Goal: Information Seeking & Learning: Learn about a topic

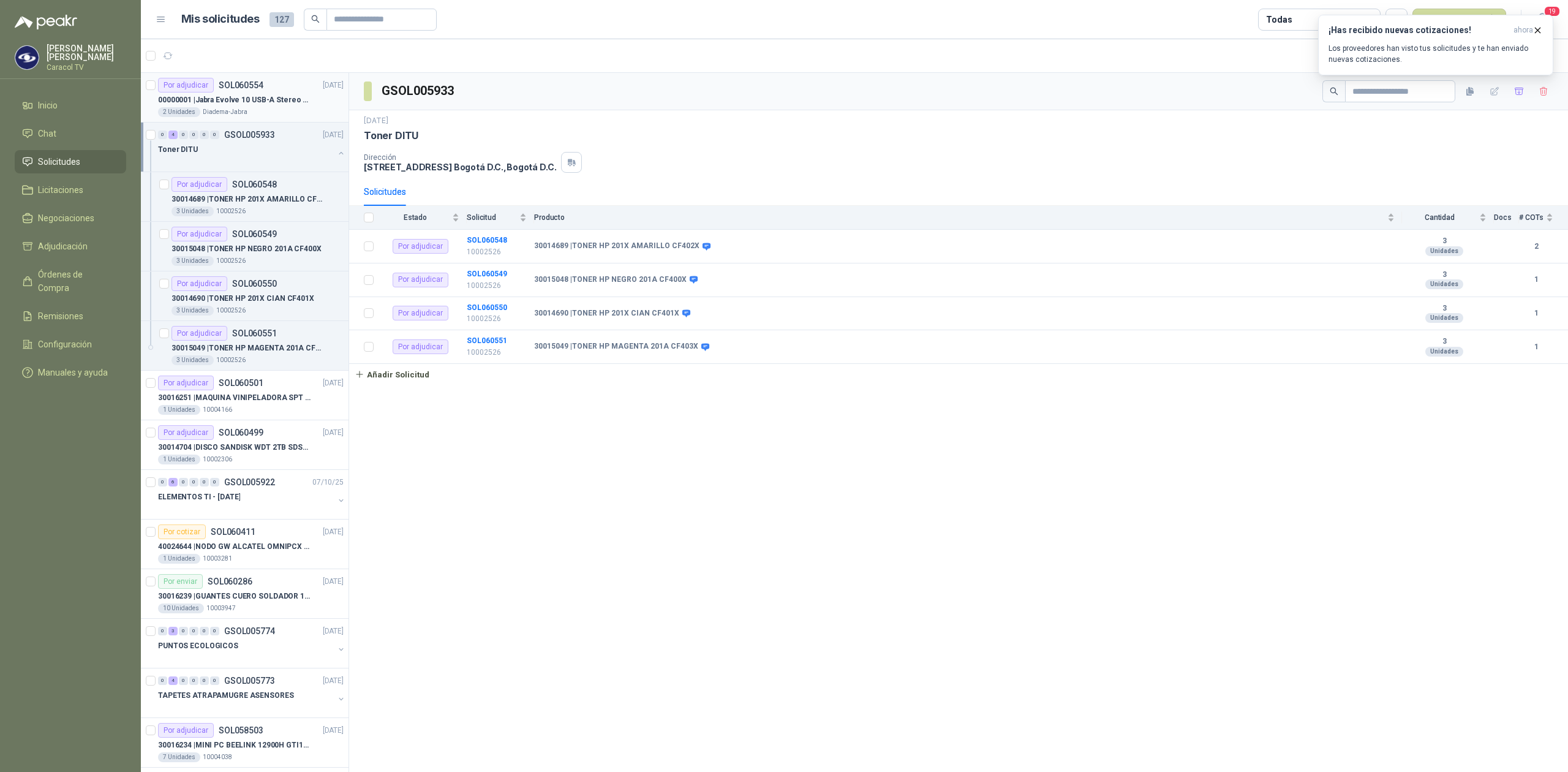
click at [267, 88] on div "Por adjudicar SOL060554 [DATE]" at bounding box center [251, 85] width 185 height 15
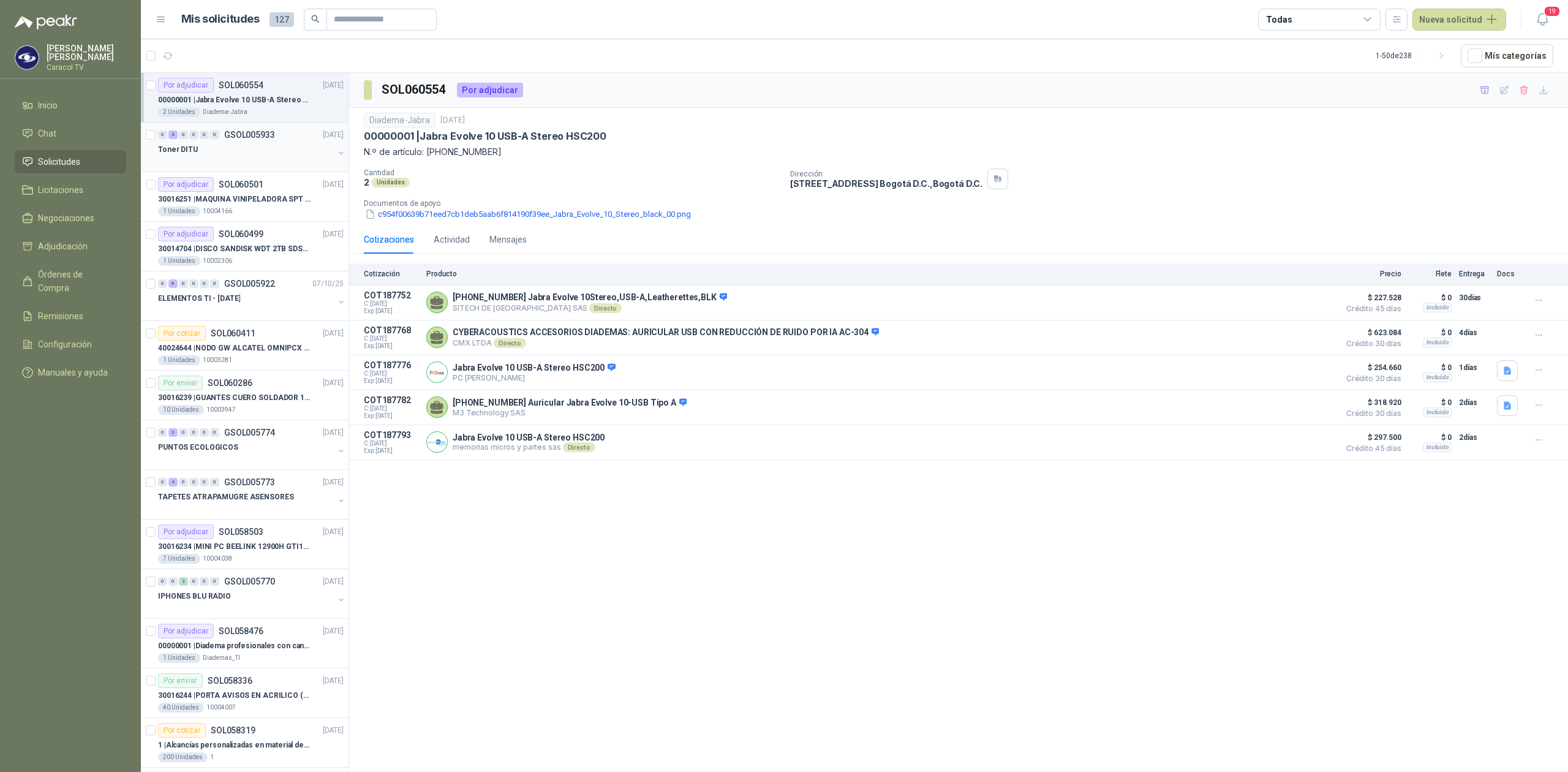
click at [231, 157] on div "Toner DITU" at bounding box center [246, 149] width 176 height 15
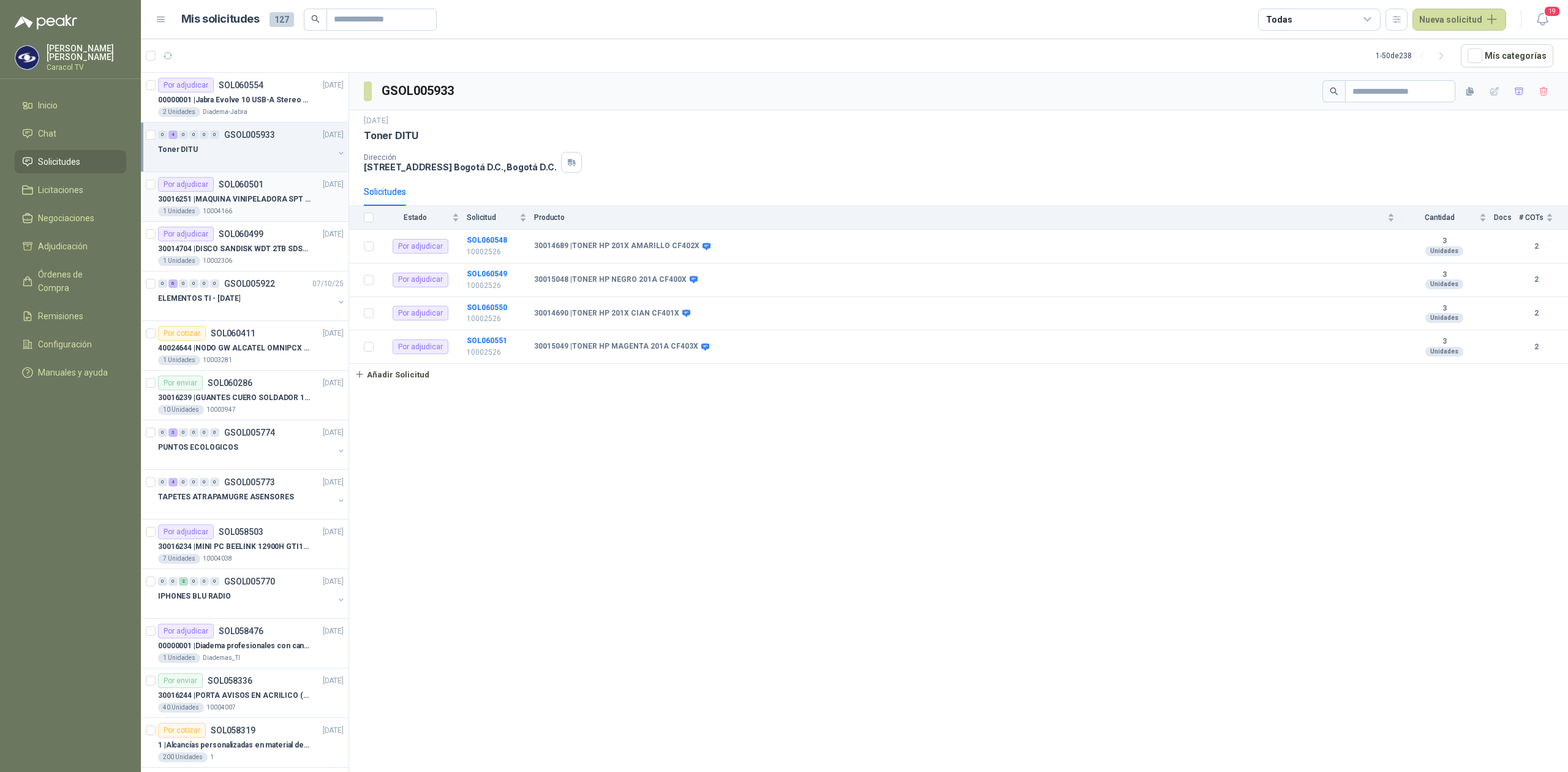
click at [277, 190] on div "Por adjudicar SOL060501 08/10/25" at bounding box center [251, 184] width 185 height 15
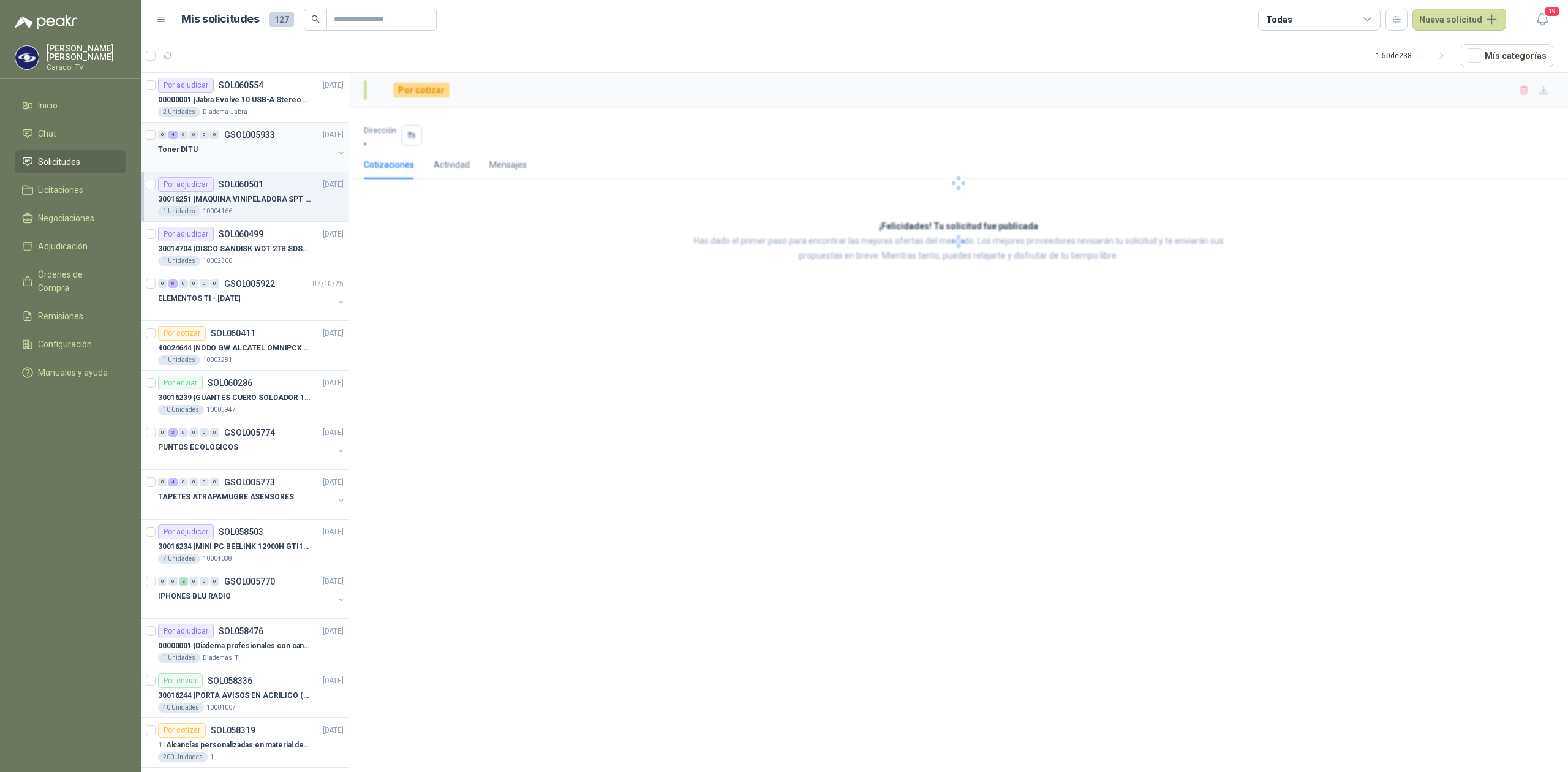
click at [284, 140] on div "0 4 0 0 0 0 GSOL005933 08/10/25" at bounding box center [252, 135] width 188 height 15
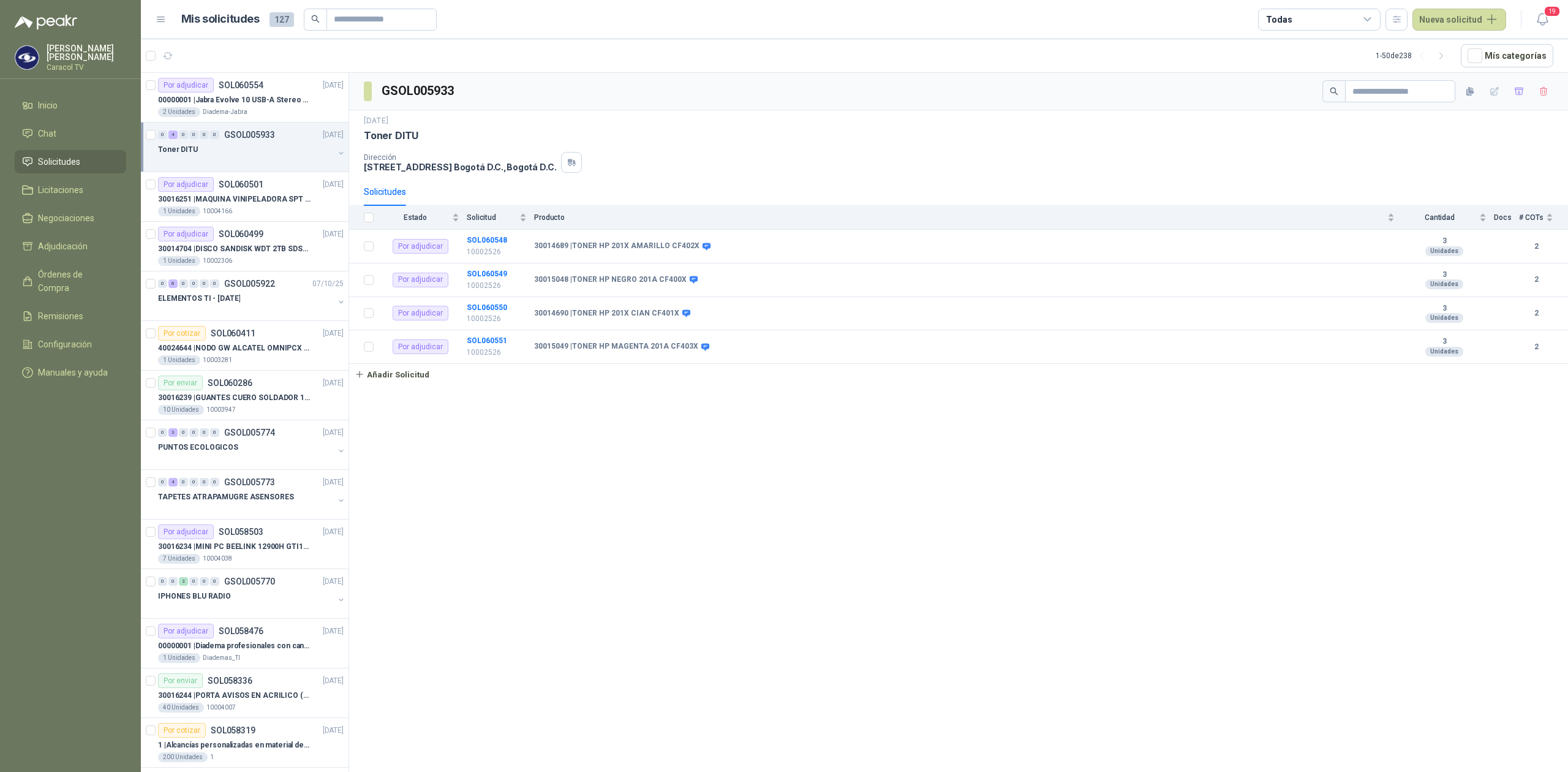
click at [285, 154] on div "Toner DITU" at bounding box center [246, 149] width 176 height 15
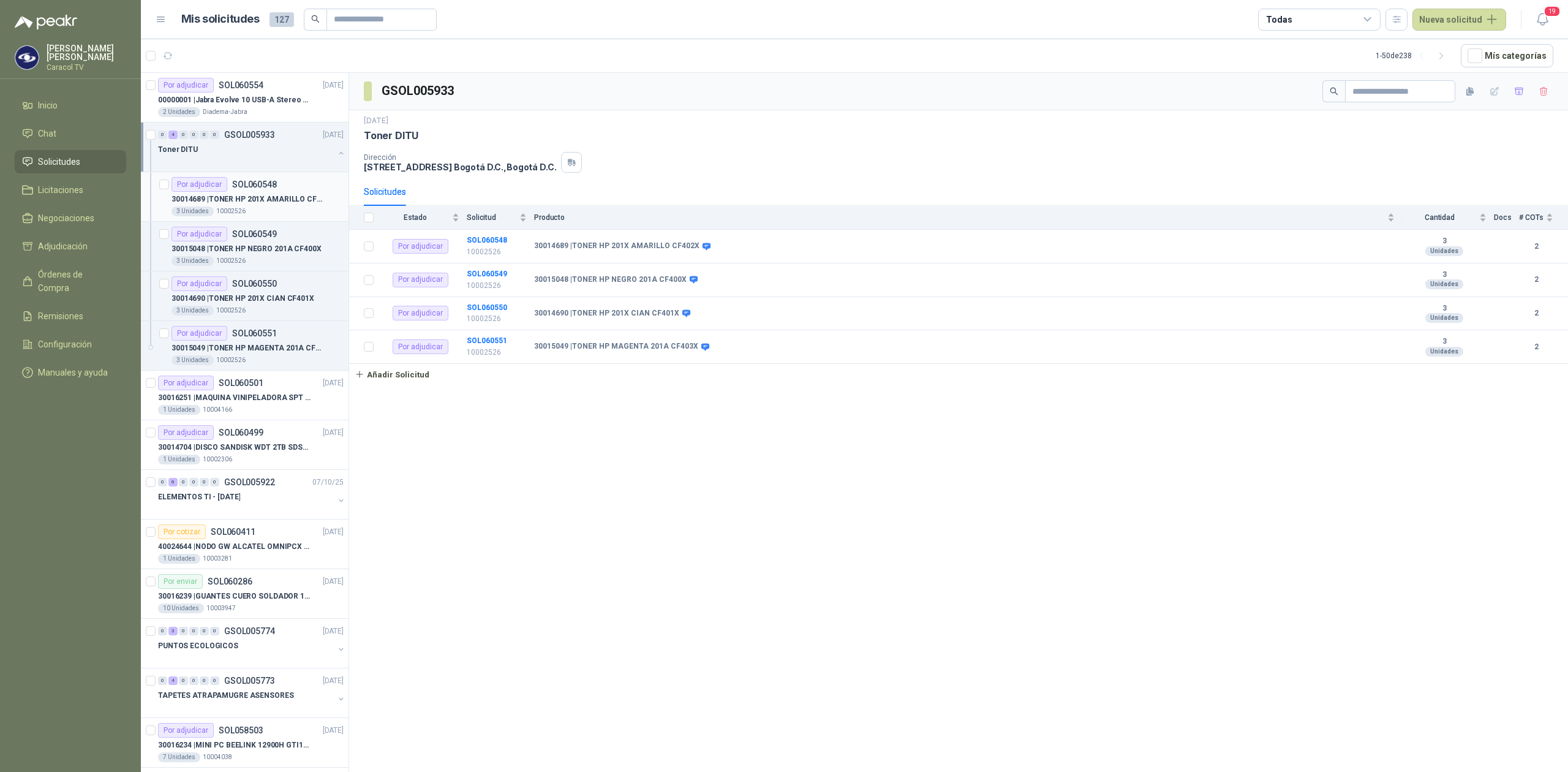
click at [309, 194] on p "30014689 | TONER HP 201X AMARILLO CF402X" at bounding box center [248, 200] width 152 height 12
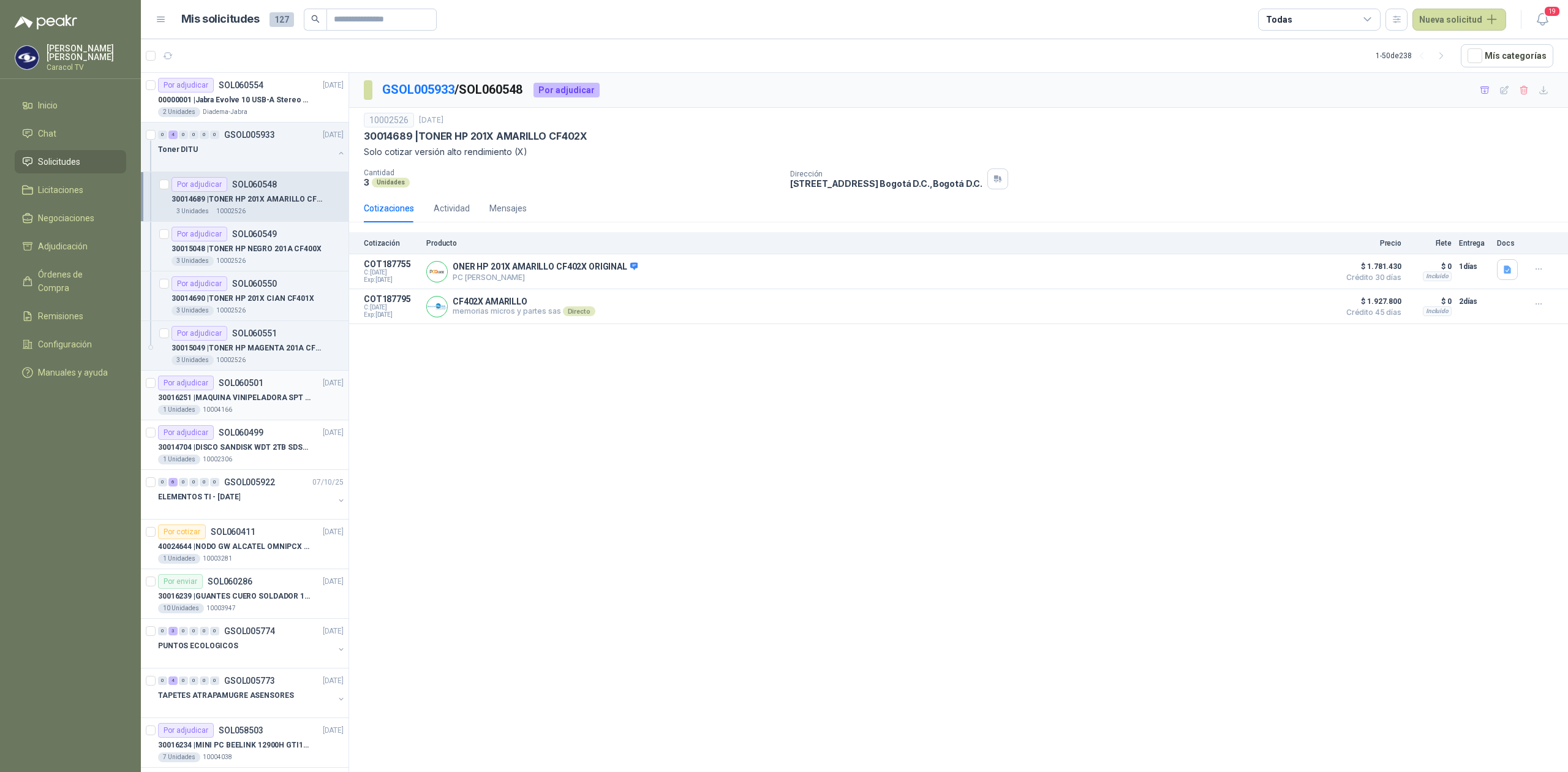
click at [273, 412] on div "1 Unidades 10004166" at bounding box center [251, 410] width 185 height 10
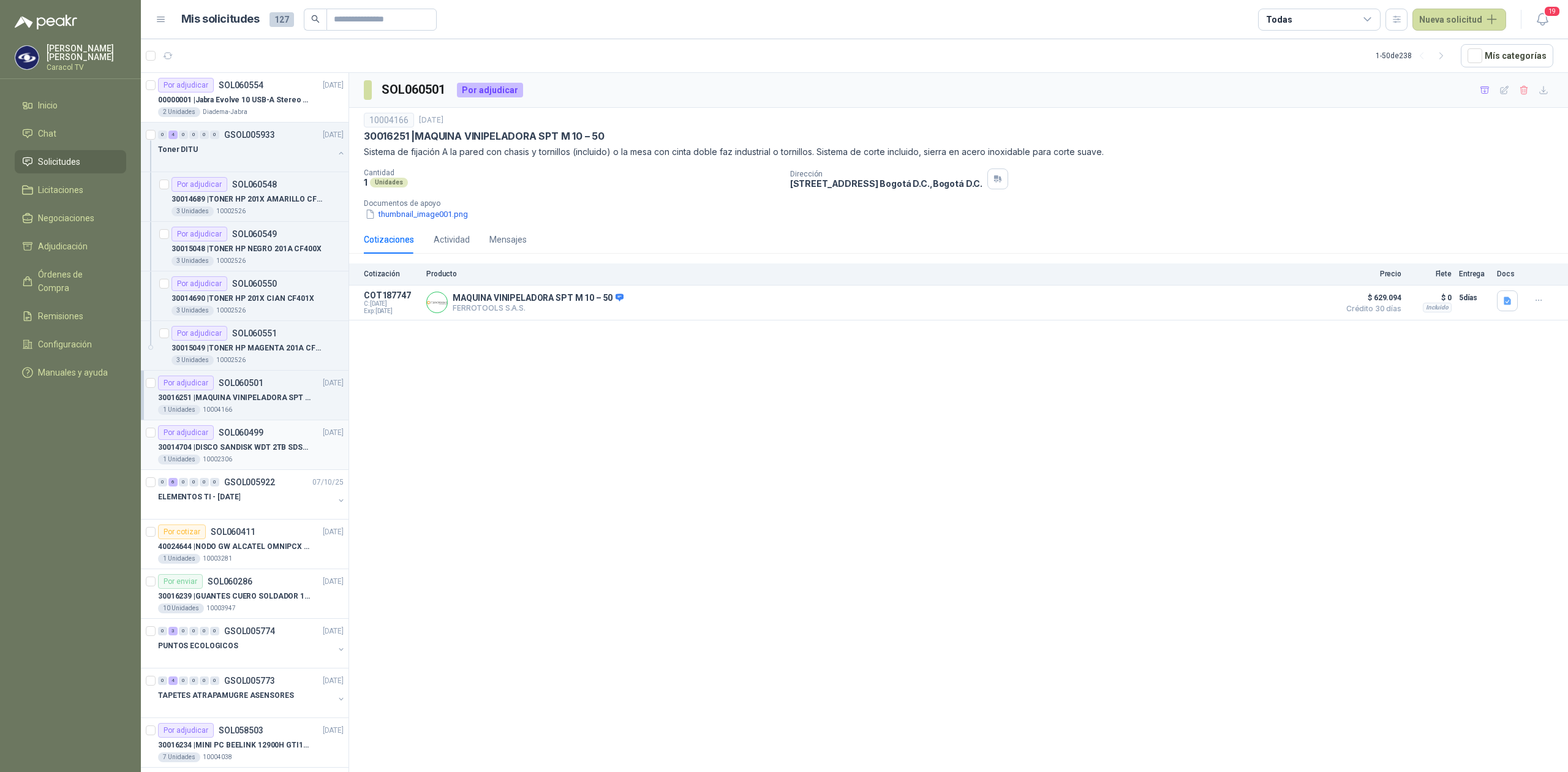
click at [260, 462] on div "1 Unidades 10002306" at bounding box center [251, 459] width 185 height 10
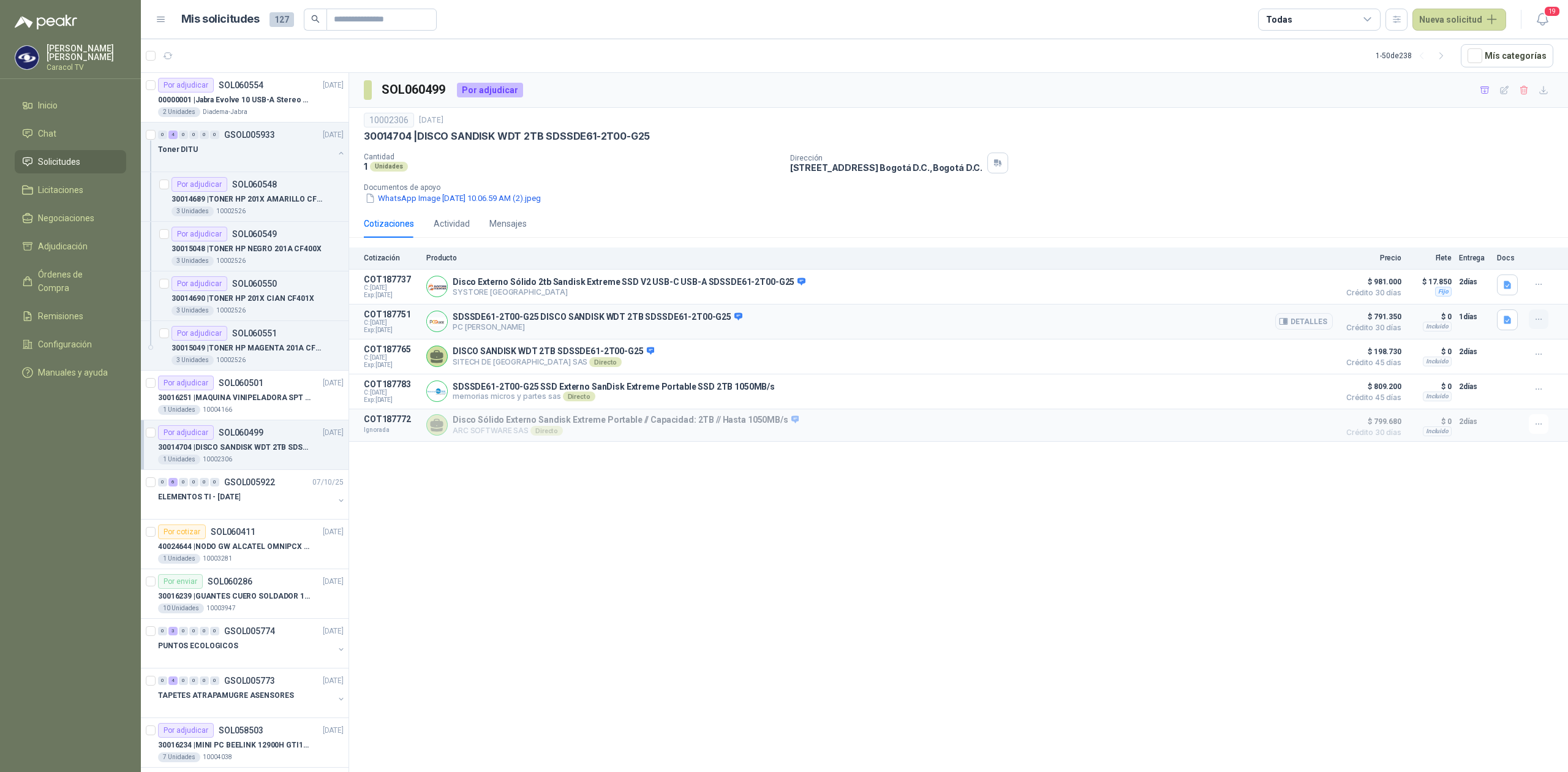
click at [1534, 321] on icon "button" at bounding box center [1539, 320] width 10 height 10
click at [1315, 326] on button "Detalles" at bounding box center [1304, 322] width 58 height 17
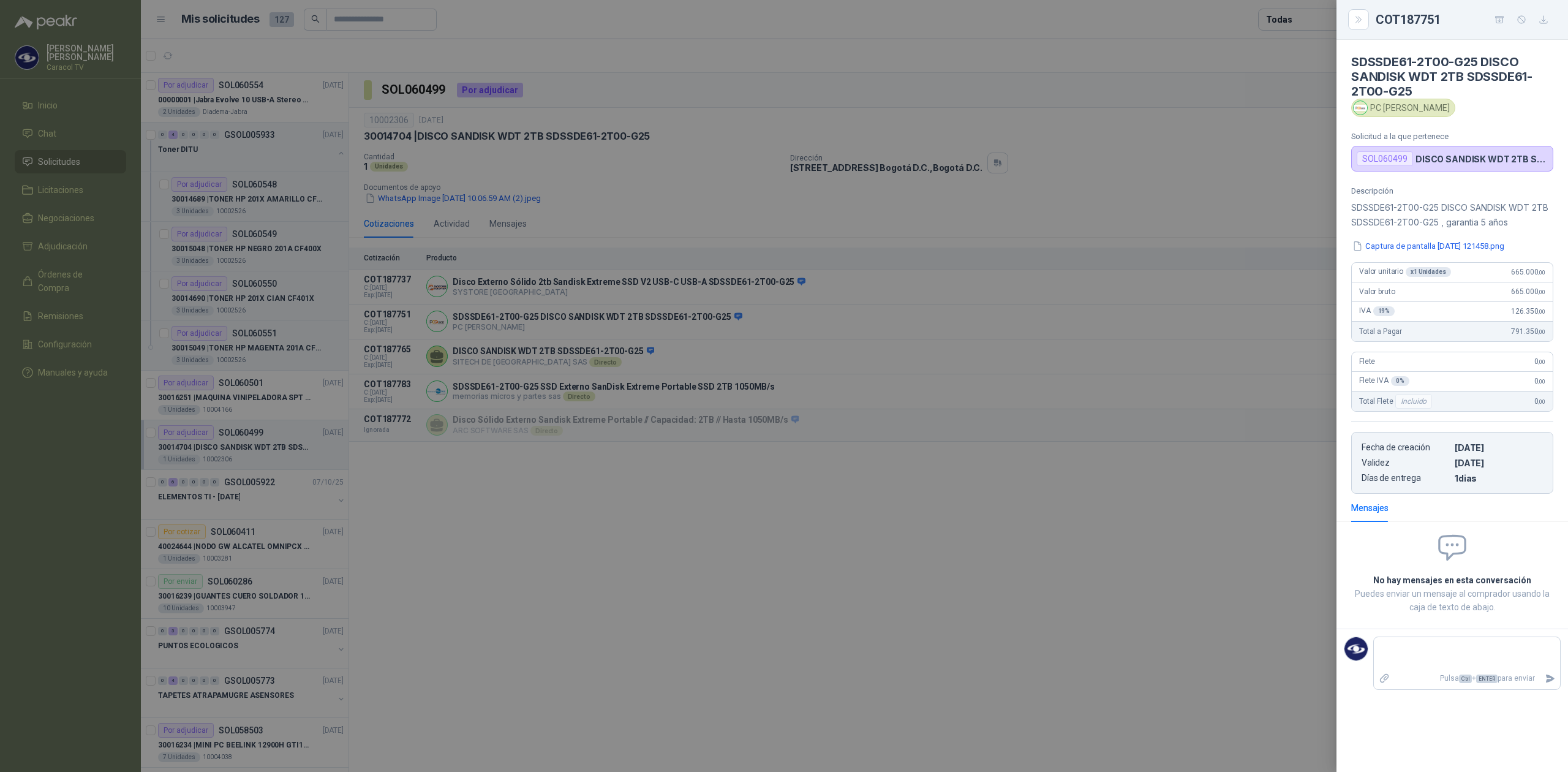
click at [978, 564] on div at bounding box center [784, 386] width 1568 height 772
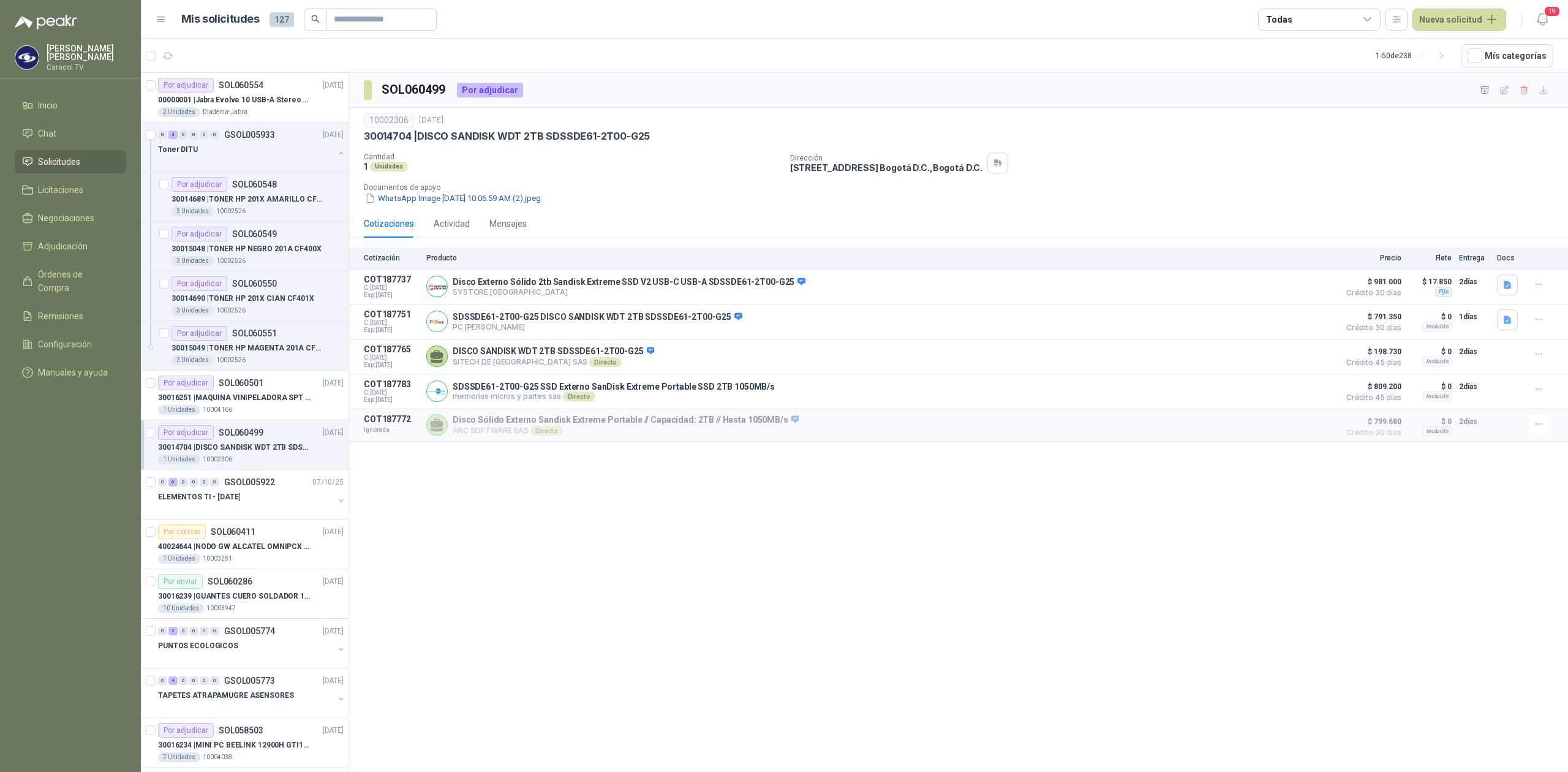
click at [577, 707] on div "SOL060499 Por adjudicar 10002306 8 oct, 2025 30014704 | DISCO SANDISK WDT 2TB S…" at bounding box center [958, 424] width 1219 height 703
click at [211, 479] on div "0" at bounding box center [214, 482] width 9 height 8
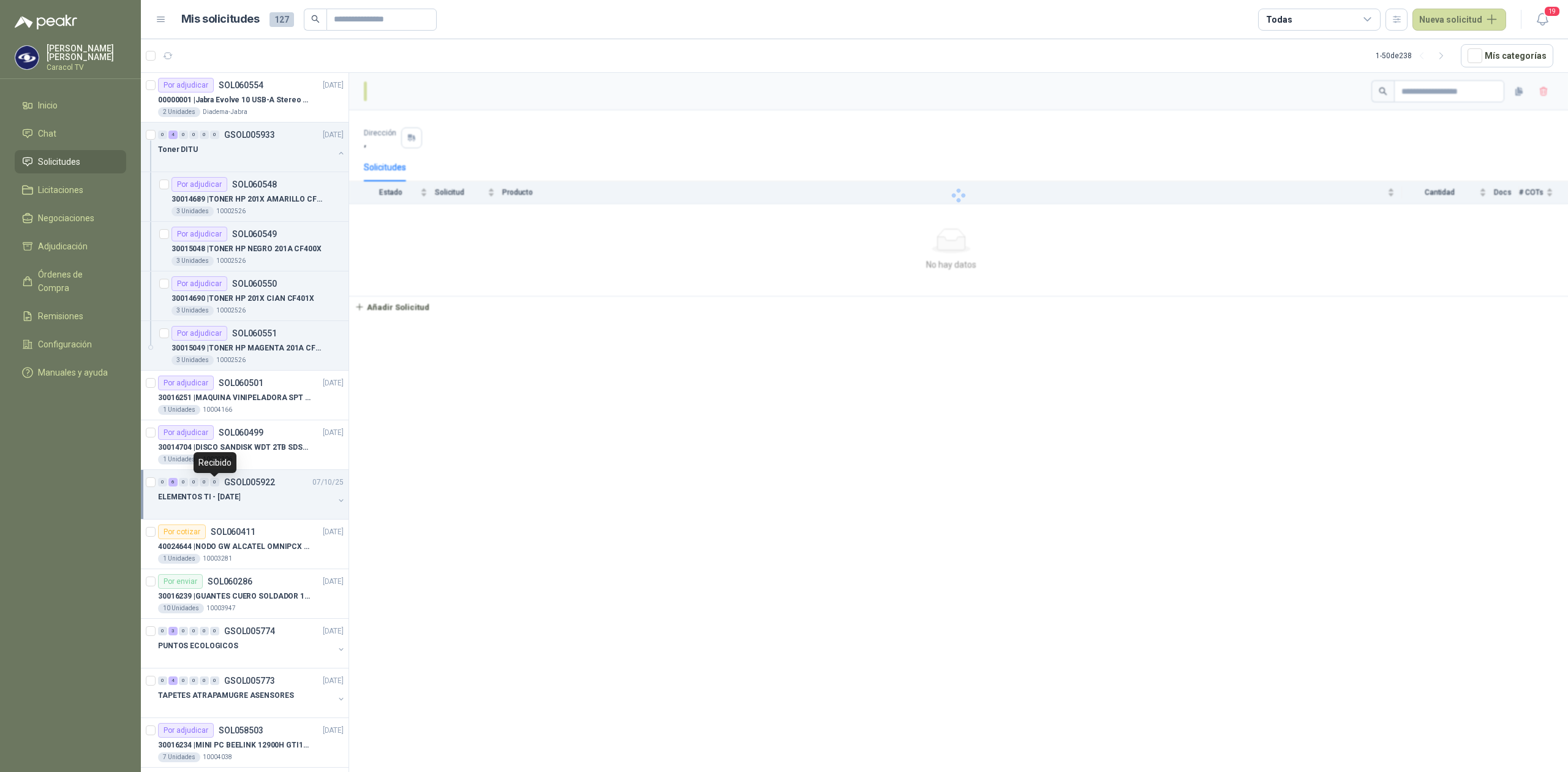
click at [218, 489] on div "0 6 0 0 0 0 GSOL005922 07/10/25" at bounding box center [252, 482] width 188 height 15
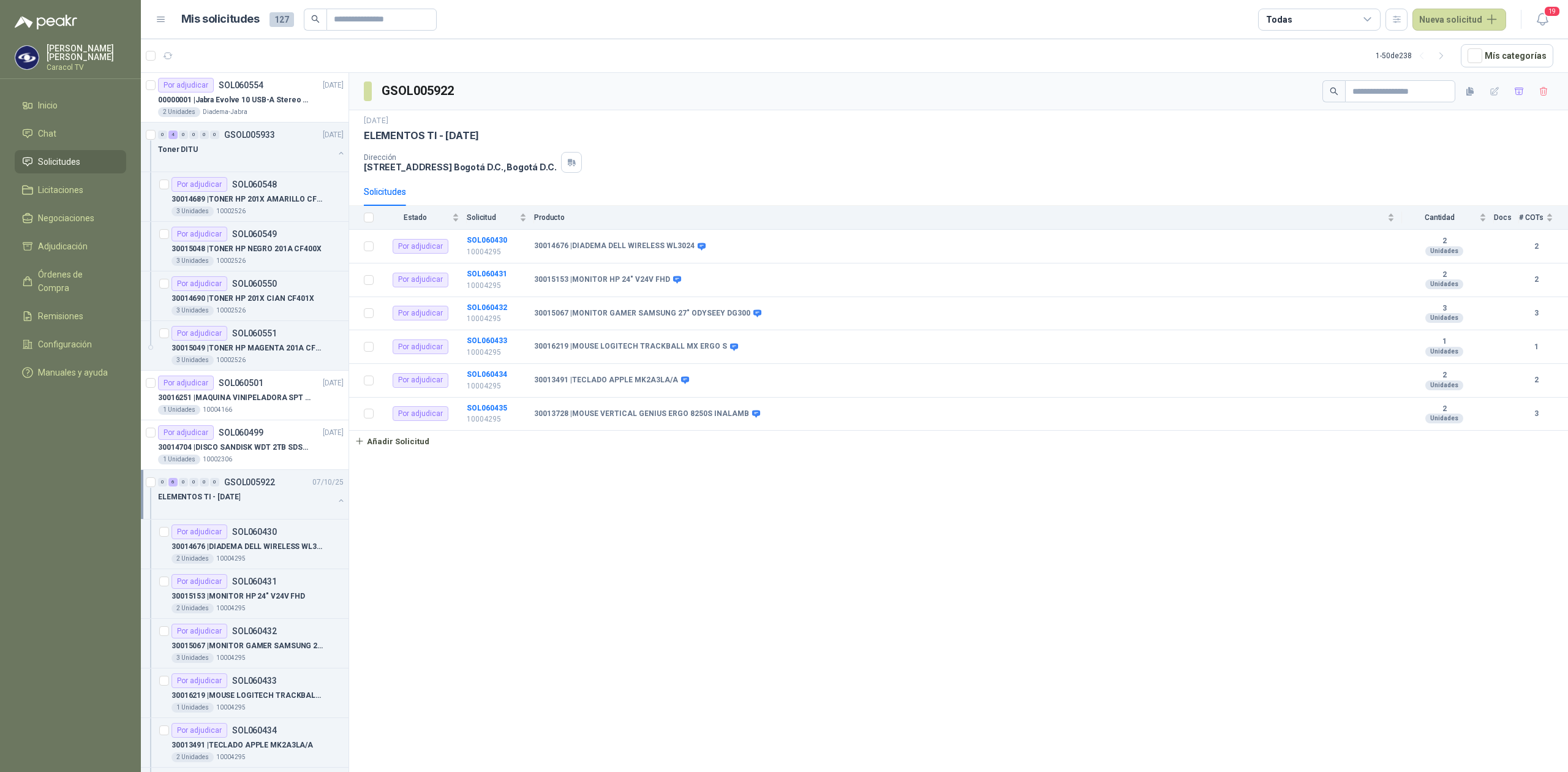
click at [218, 489] on div "0 6 0 0 0 0 GSOL005922 07/10/25" at bounding box center [252, 482] width 188 height 15
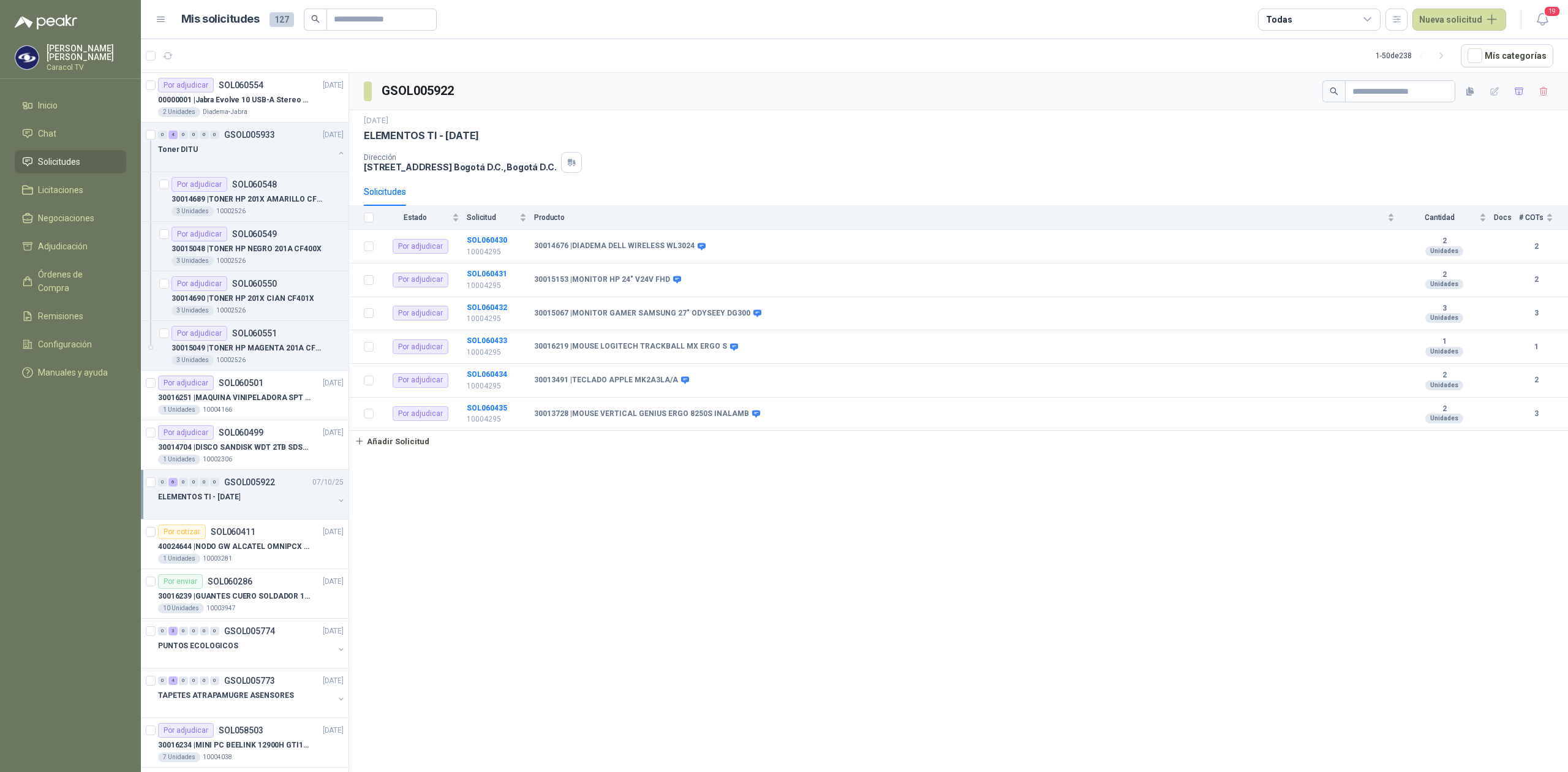
click at [218, 489] on div "0 6 0 0 0 0 GSOL005922 07/10/25" at bounding box center [252, 482] width 188 height 15
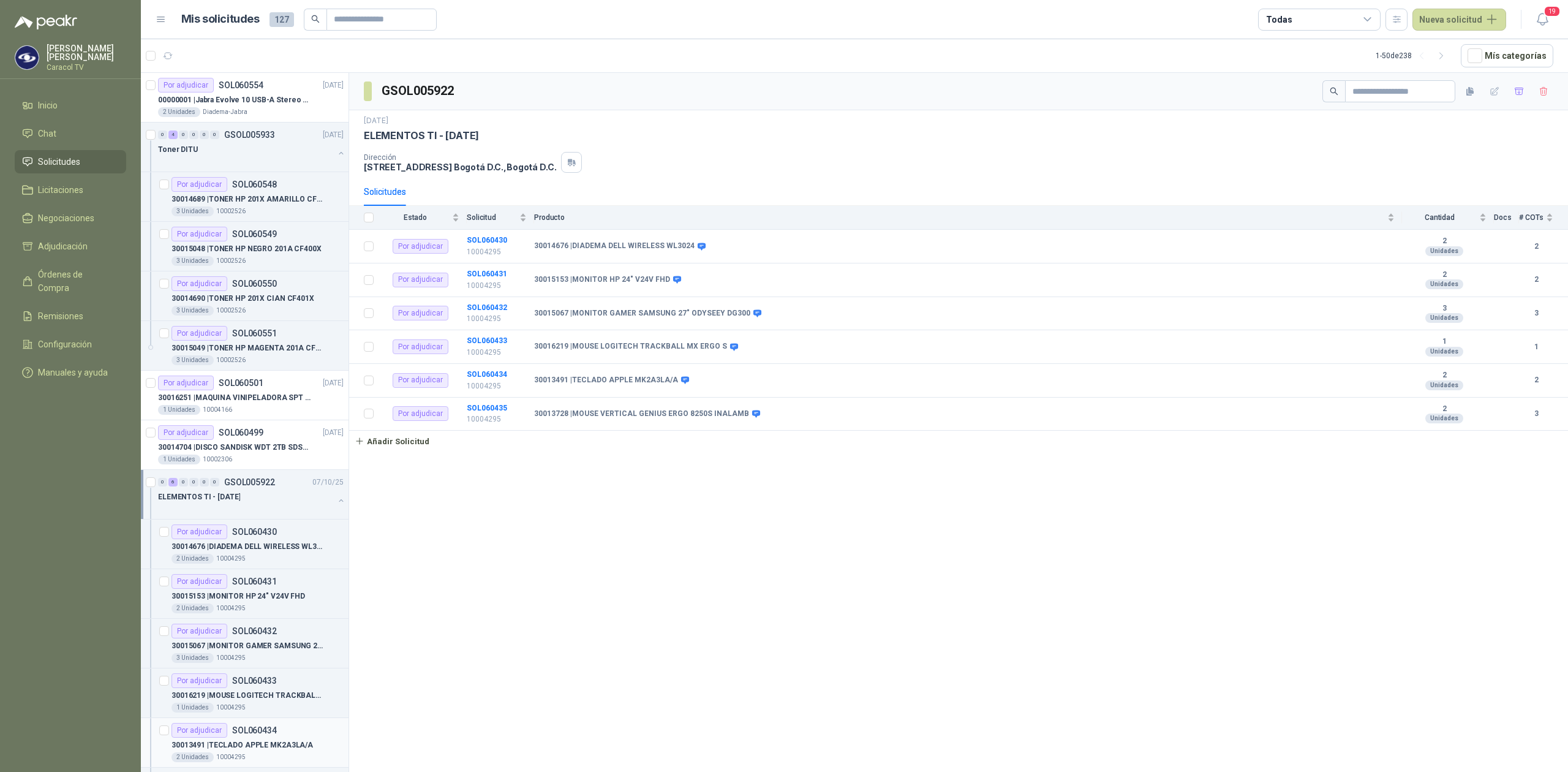
click at [268, 745] on p "30013491 | TECLADO APPLE MK2A3LA/A" at bounding box center [242, 745] width 141 height 12
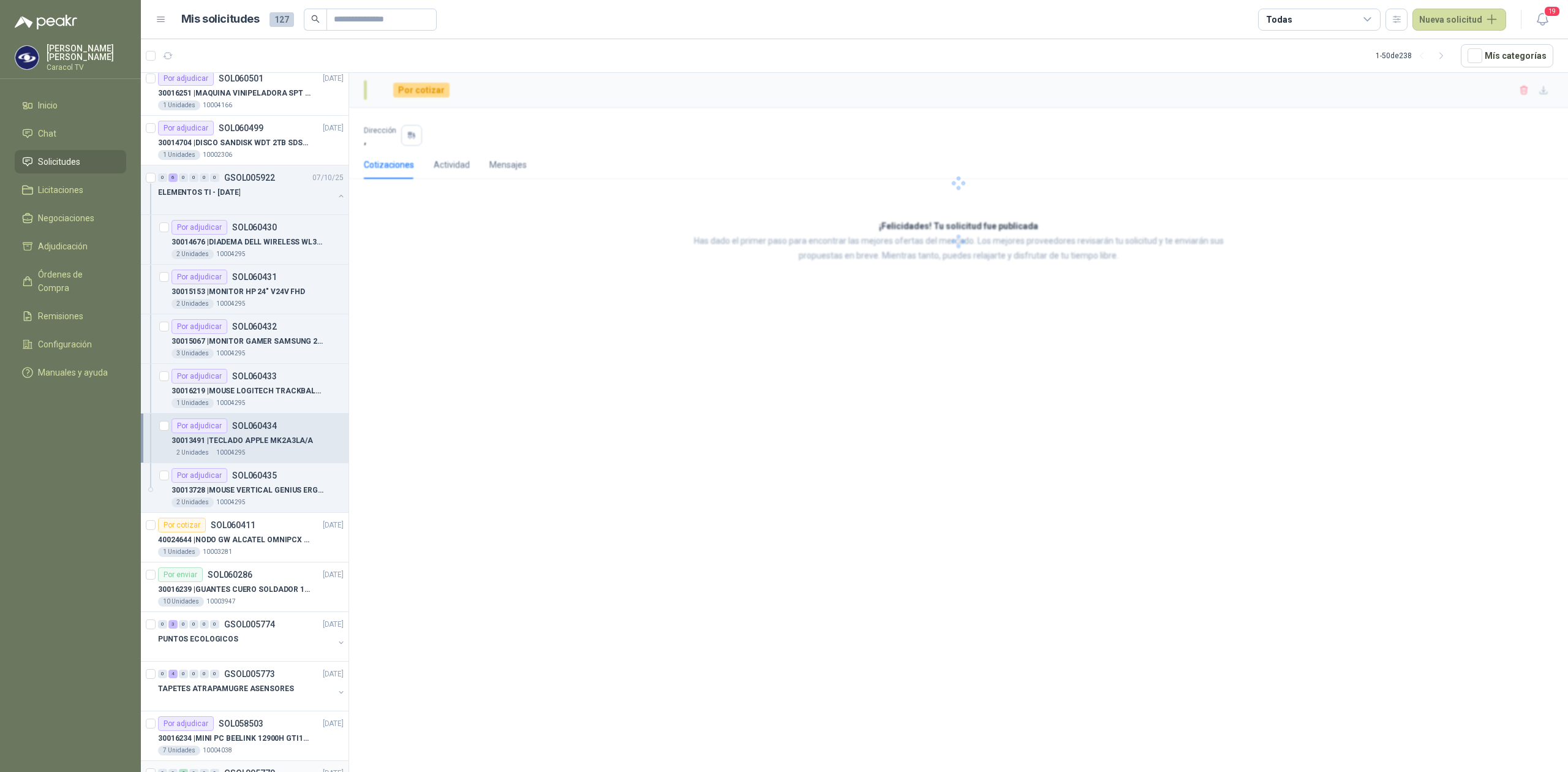
scroll to position [381, 0]
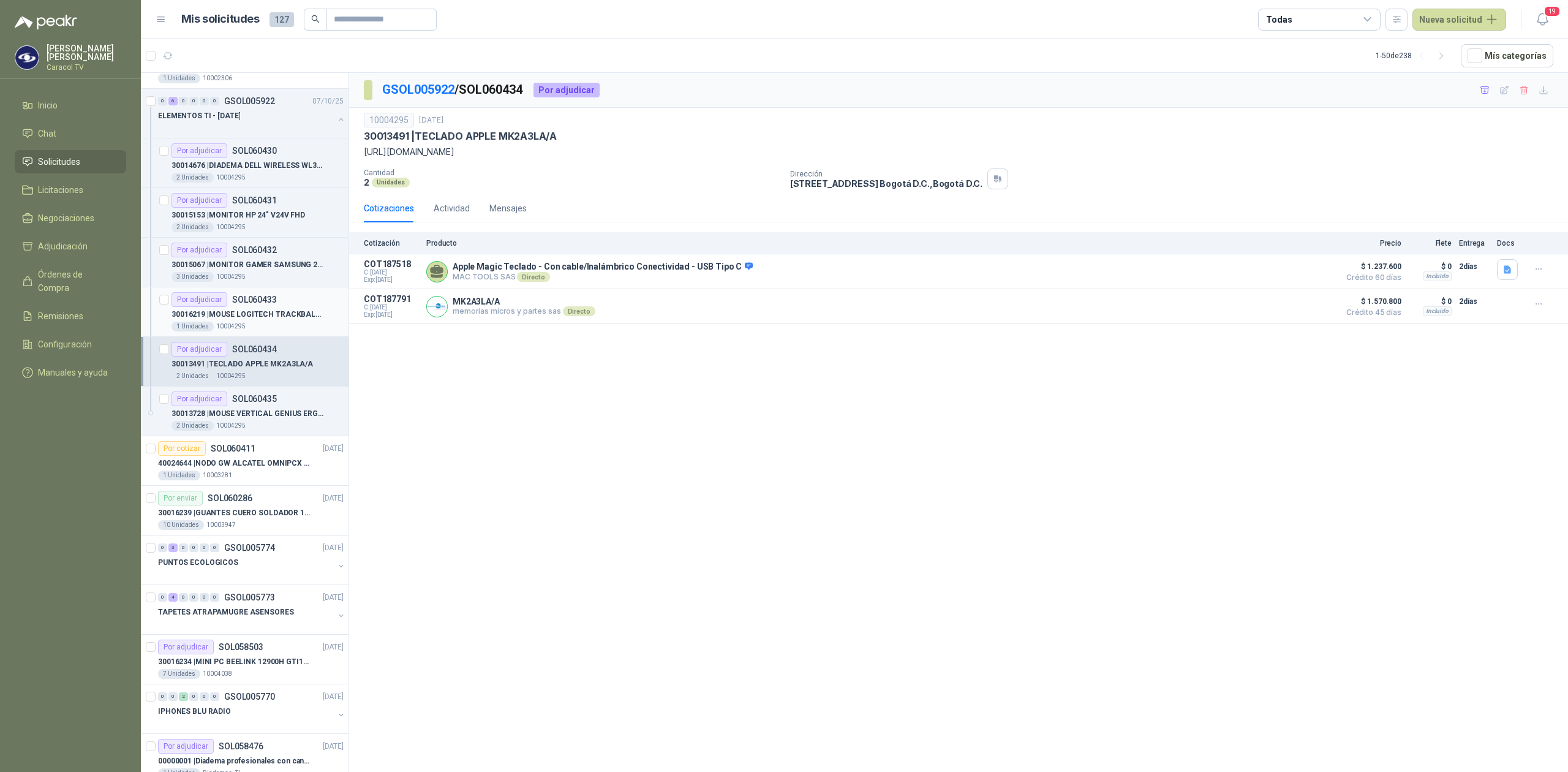
click at [265, 309] on div "30016219 | MOUSE LOGITECH TRACKBALL MX ERGO S" at bounding box center [258, 314] width 172 height 15
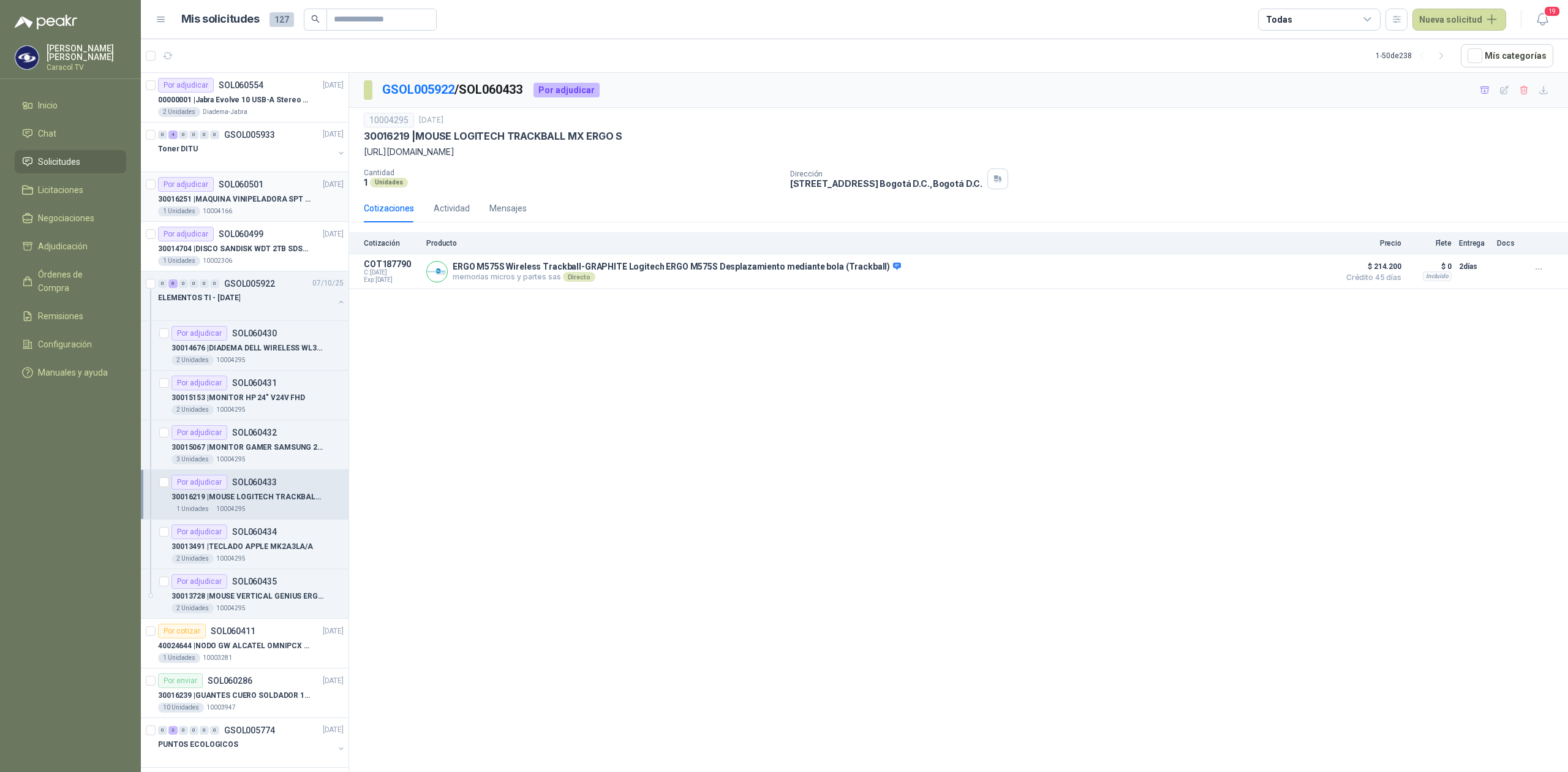
click at [260, 191] on div "Por adjudicar SOL060501" at bounding box center [211, 184] width 106 height 15
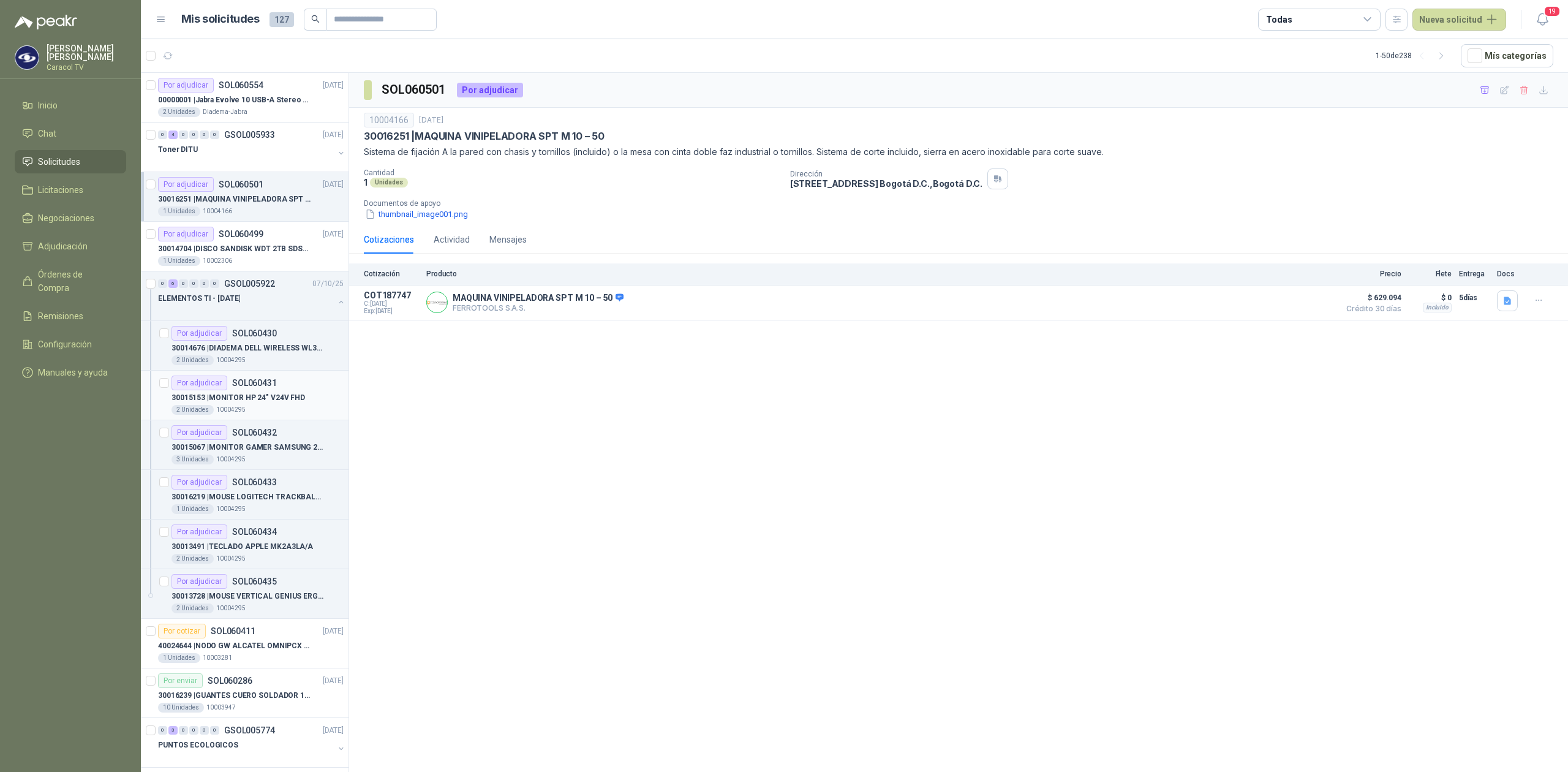
click at [265, 382] on p "SOL060431" at bounding box center [254, 382] width 45 height 8
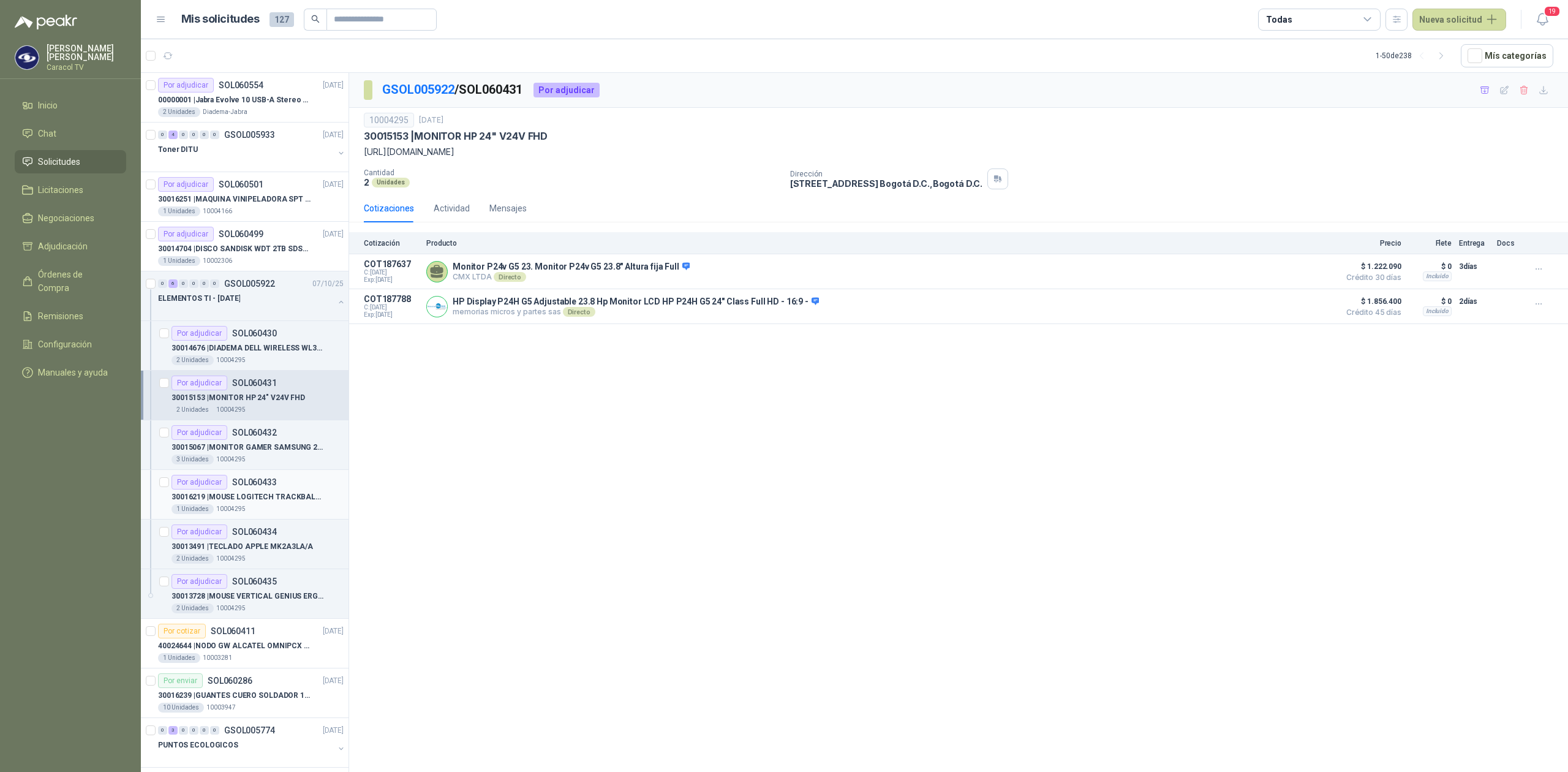
click at [309, 484] on div "Por adjudicar SOL060433" at bounding box center [258, 482] width 172 height 15
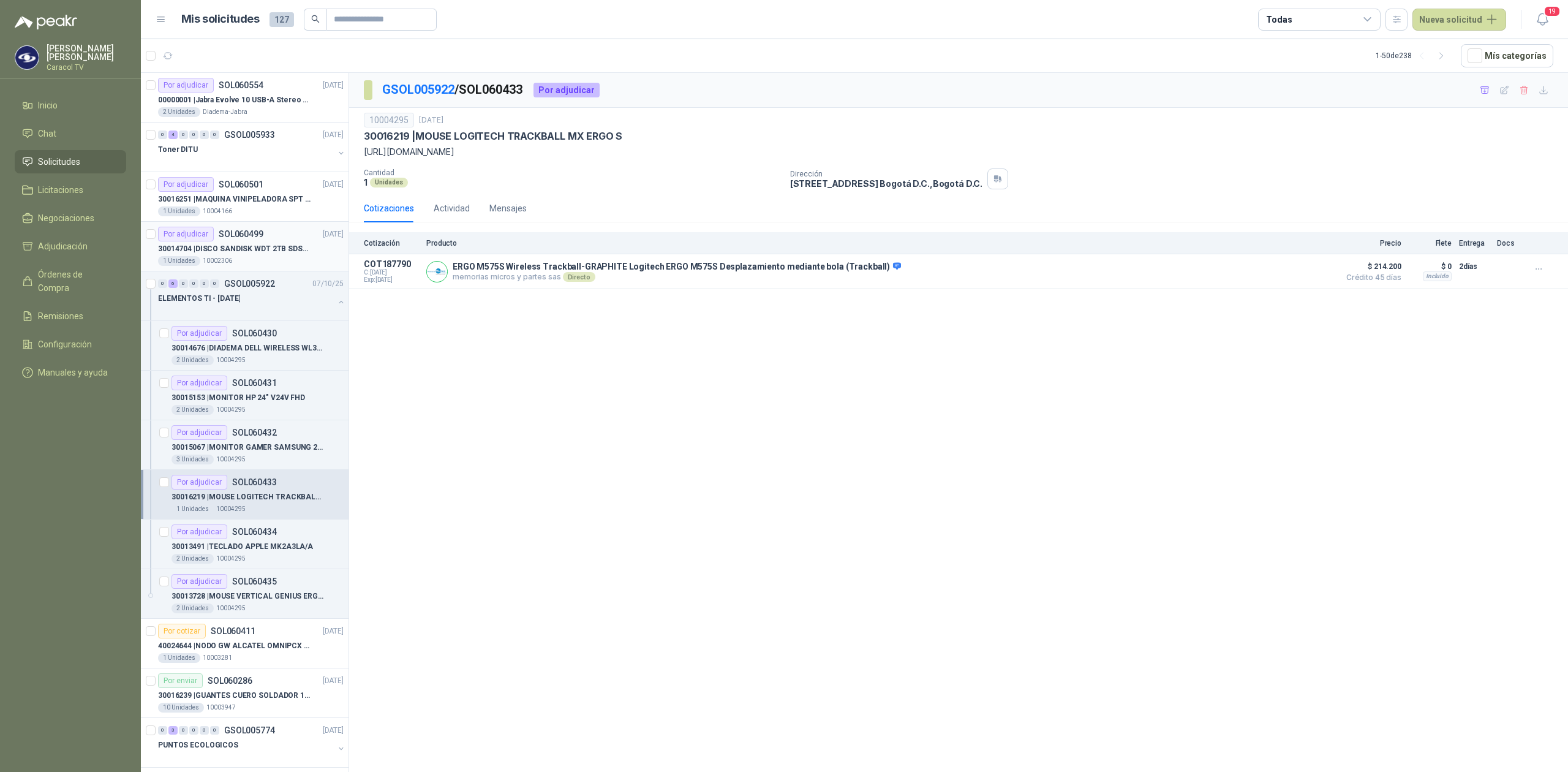
click at [262, 248] on p "30014704 | DISCO SANDISK WDT 2TB SDSSDE61-2T00-G25" at bounding box center [234, 249] width 152 height 12
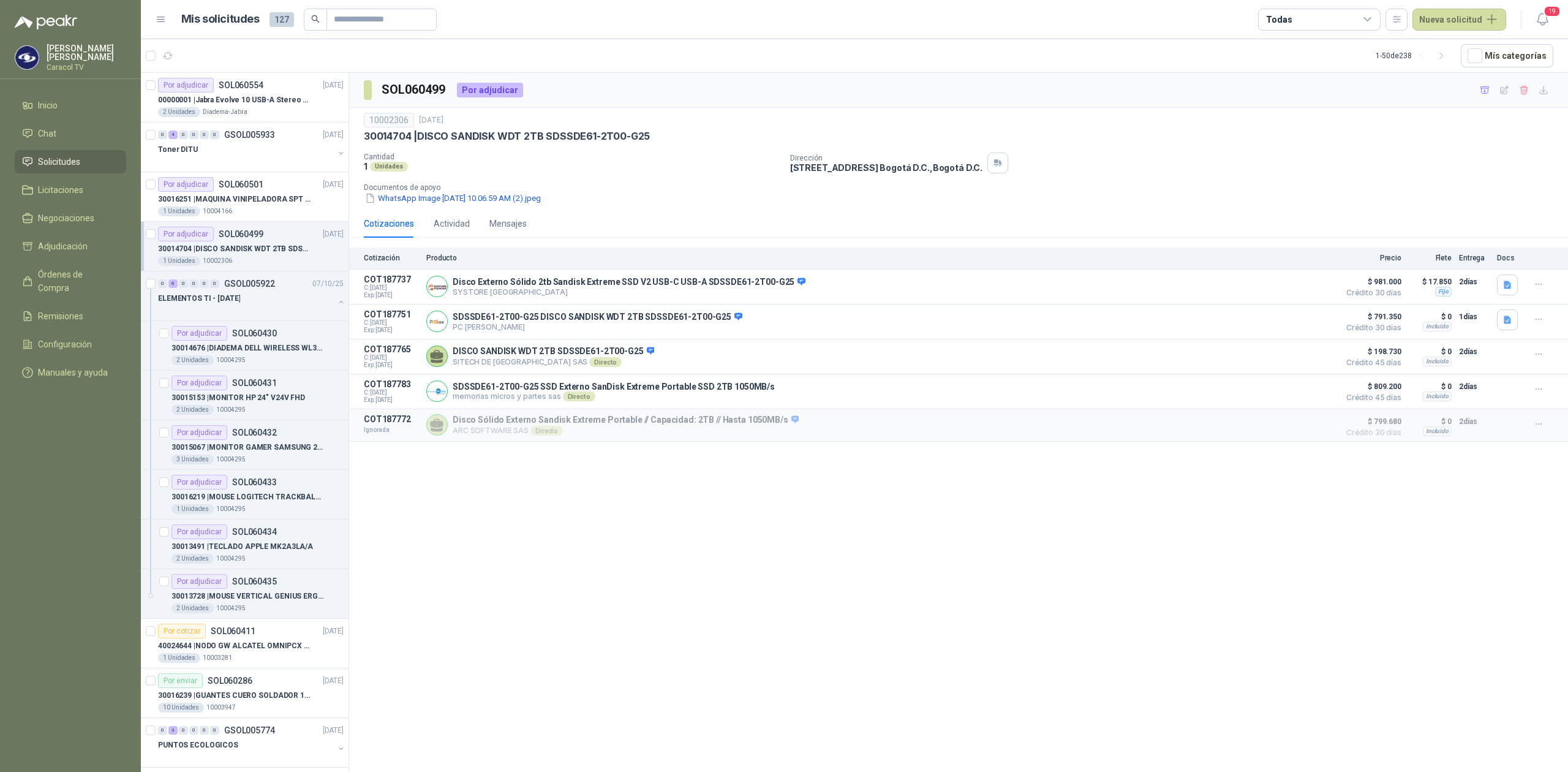
click at [662, 630] on div "SOL060499 Por adjudicar 10002306 8 oct, 2025 30014704 | DISCO SANDISK WDT 2TB S…" at bounding box center [958, 424] width 1219 height 703
